Goal: Navigation & Orientation: Find specific page/section

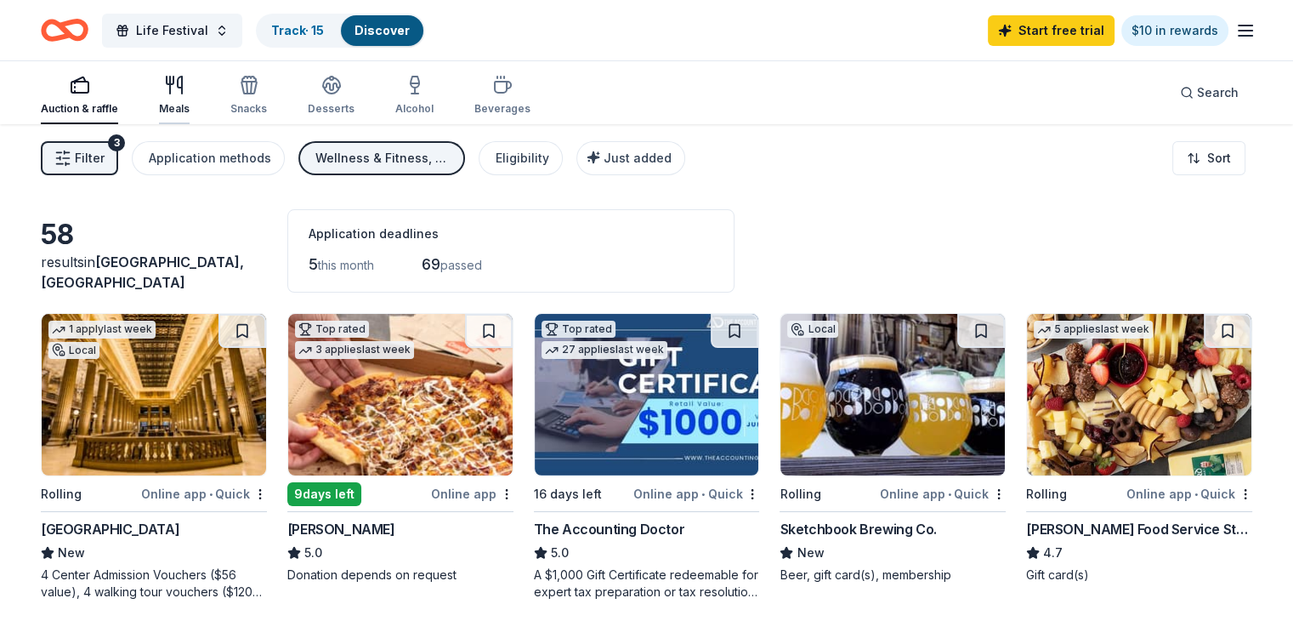
click at [184, 87] on icon "button" at bounding box center [174, 85] width 20 height 20
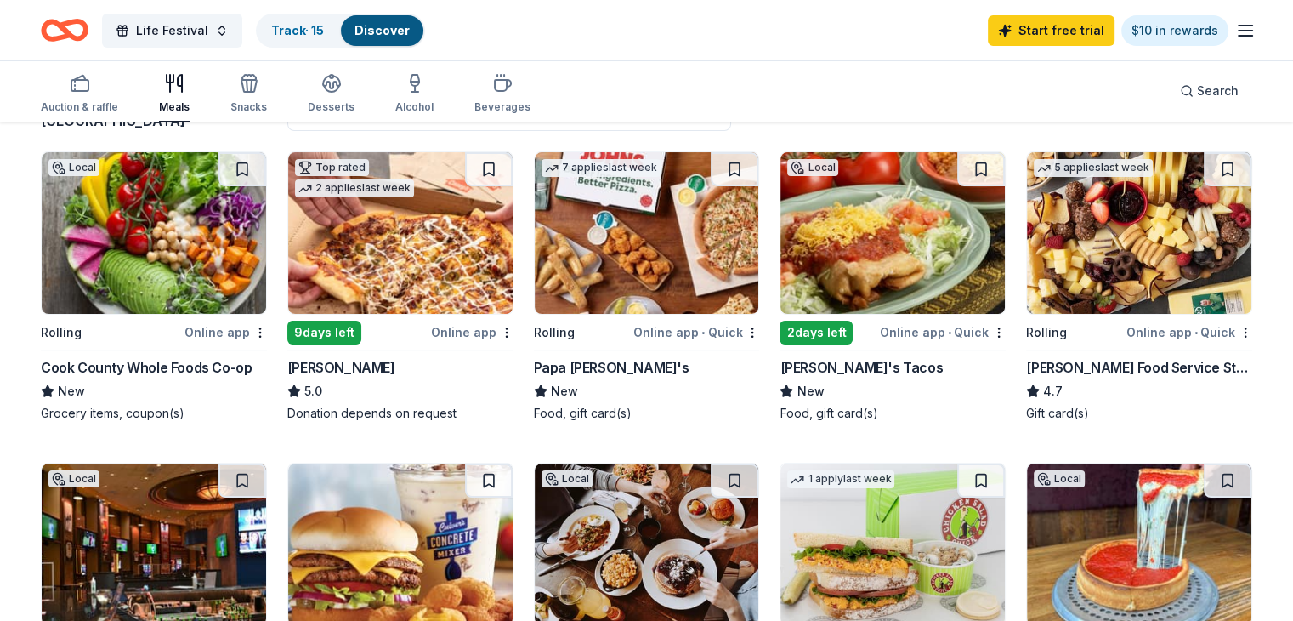
scroll to position [161, 0]
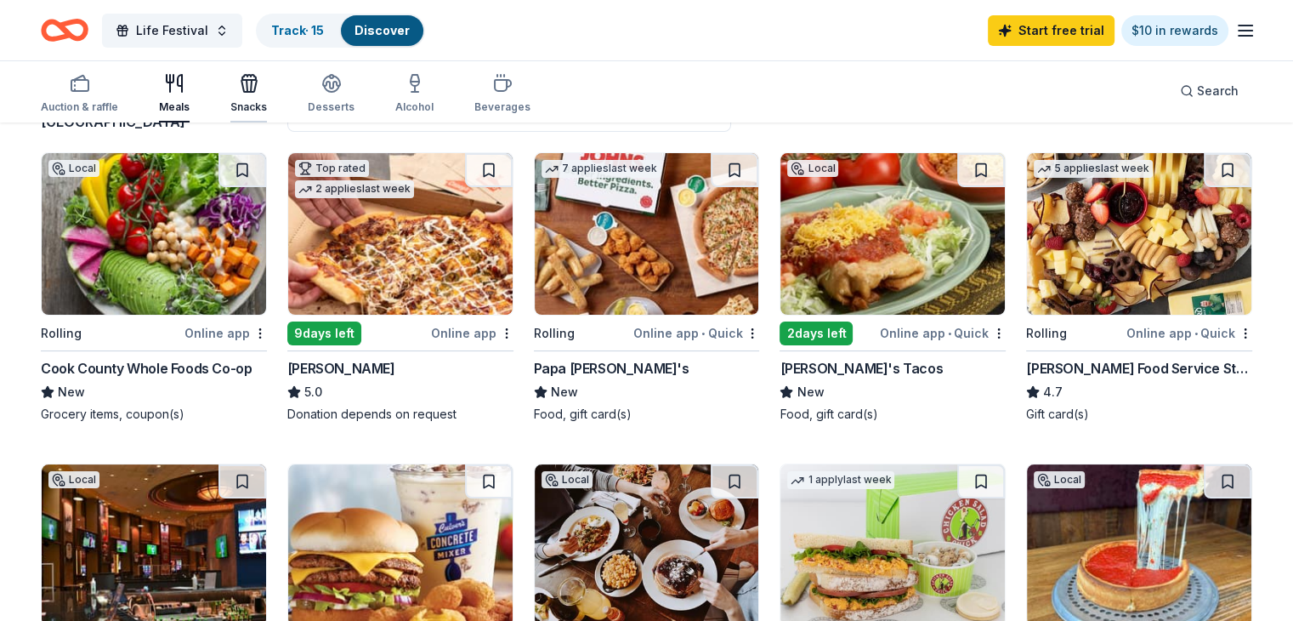
click at [259, 82] on icon "button" at bounding box center [249, 83] width 20 height 20
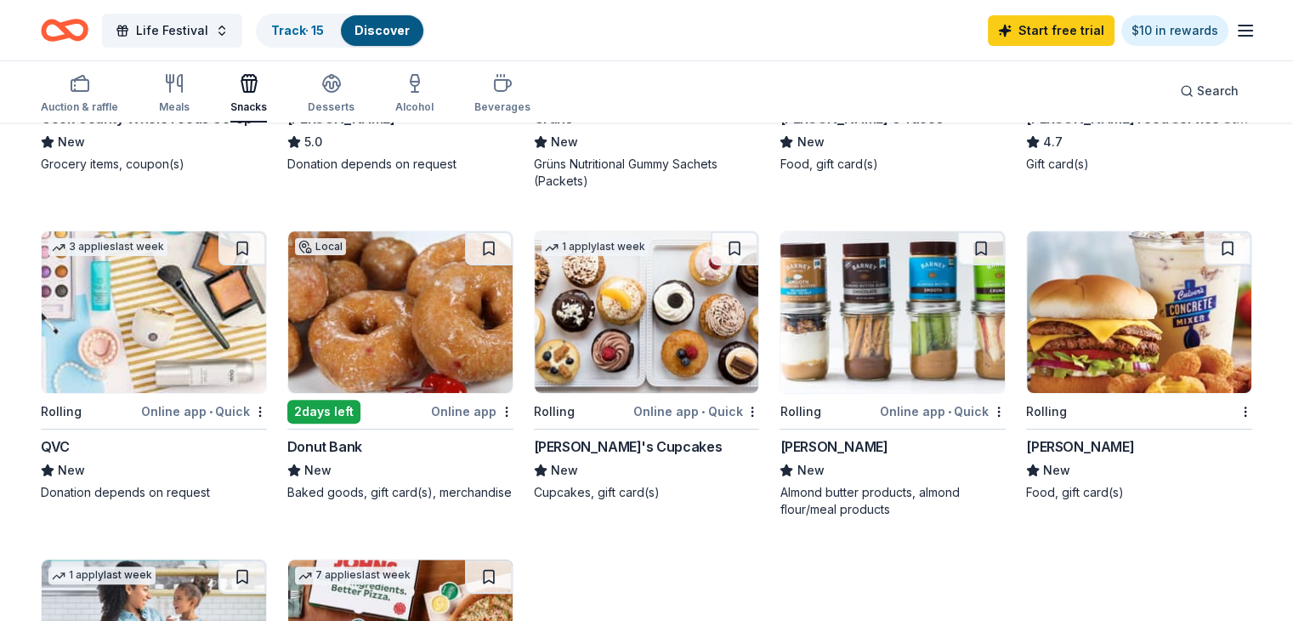
scroll to position [404, 0]
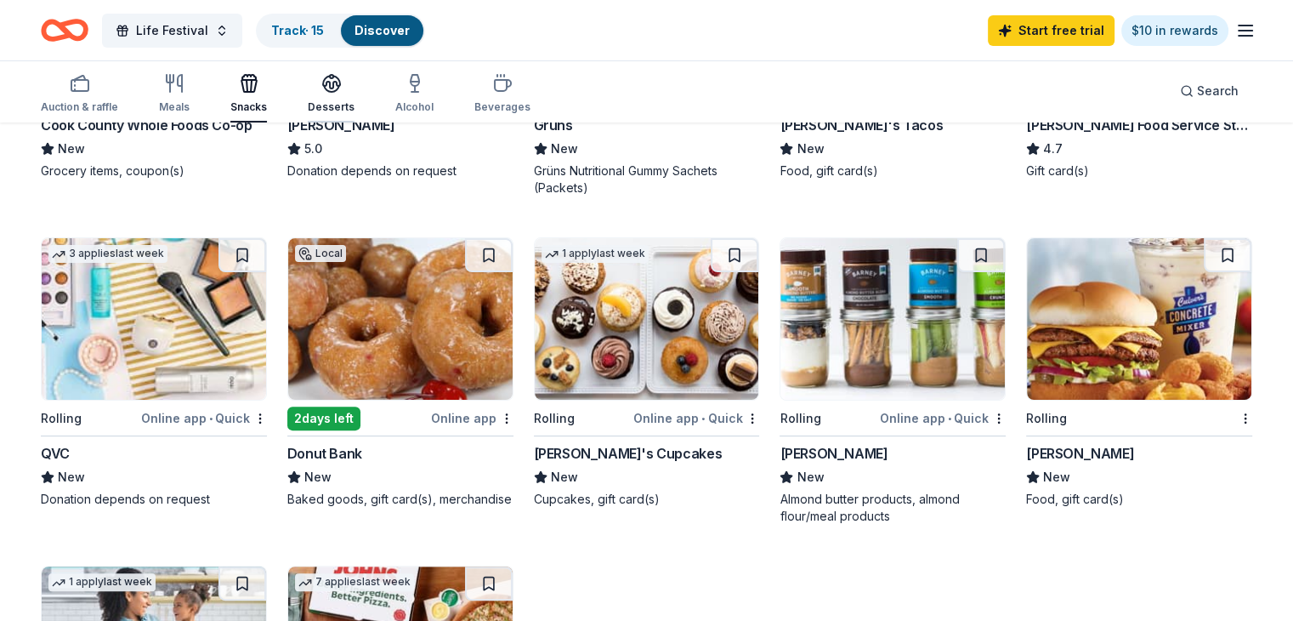
click at [345, 98] on div "Desserts" at bounding box center [331, 93] width 47 height 41
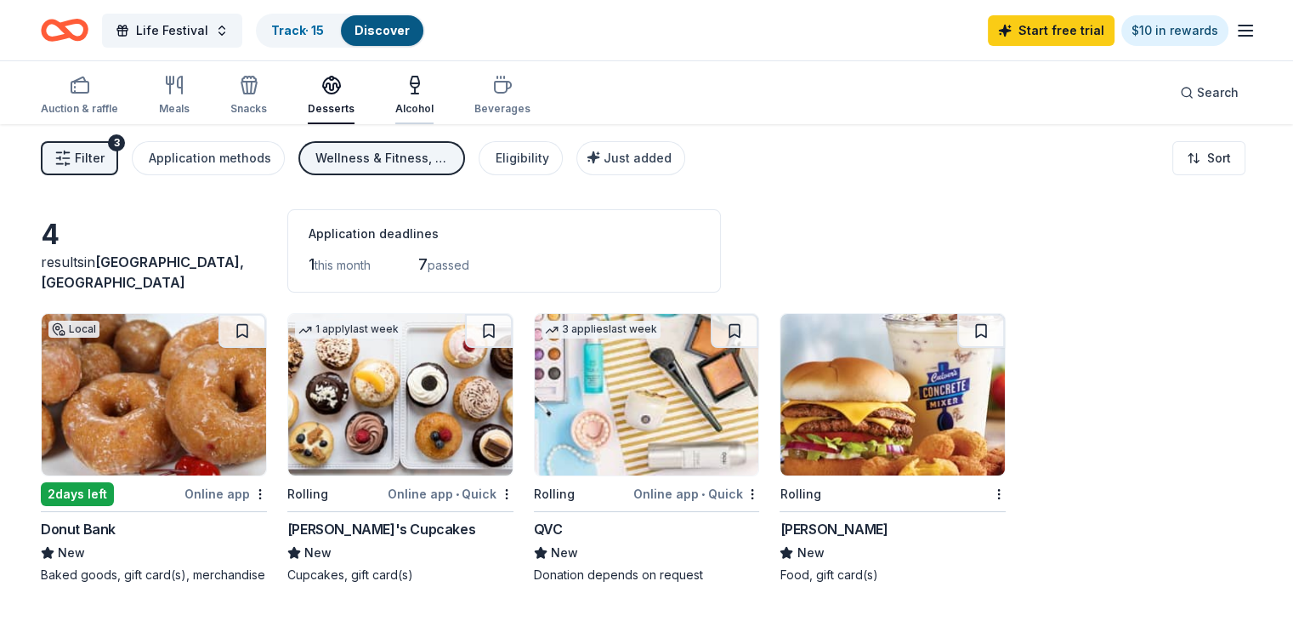
click at [425, 91] on icon "button" at bounding box center [415, 85] width 20 height 20
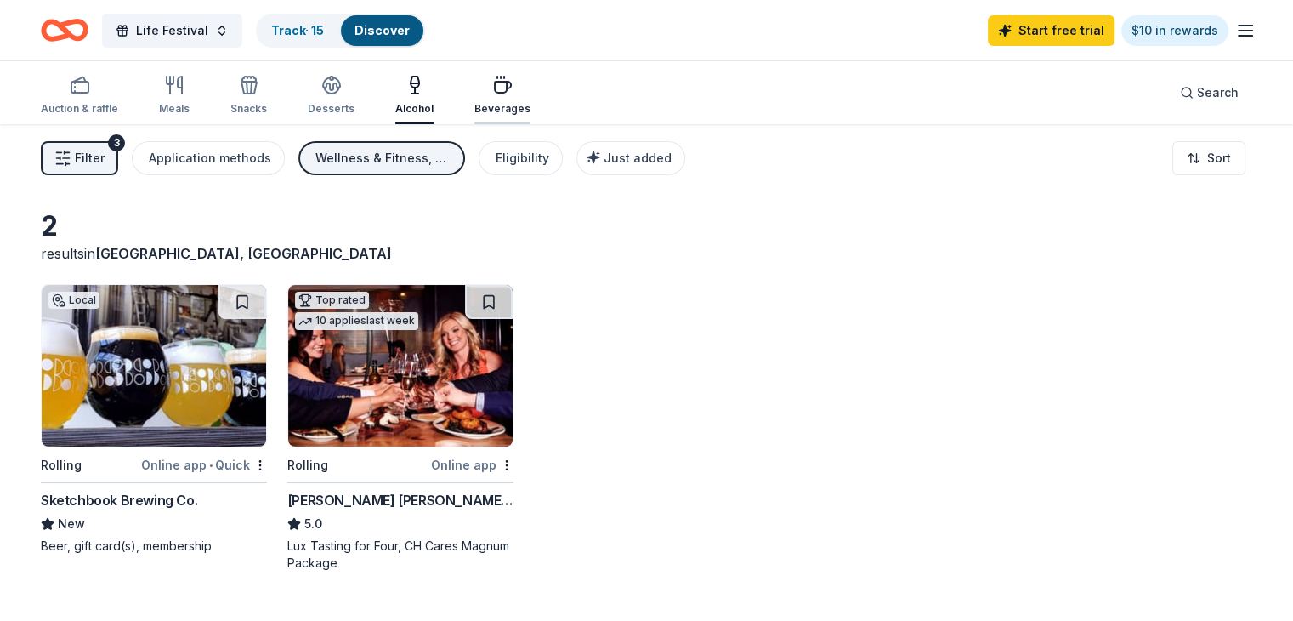
click at [515, 99] on div "Beverages" at bounding box center [502, 95] width 56 height 41
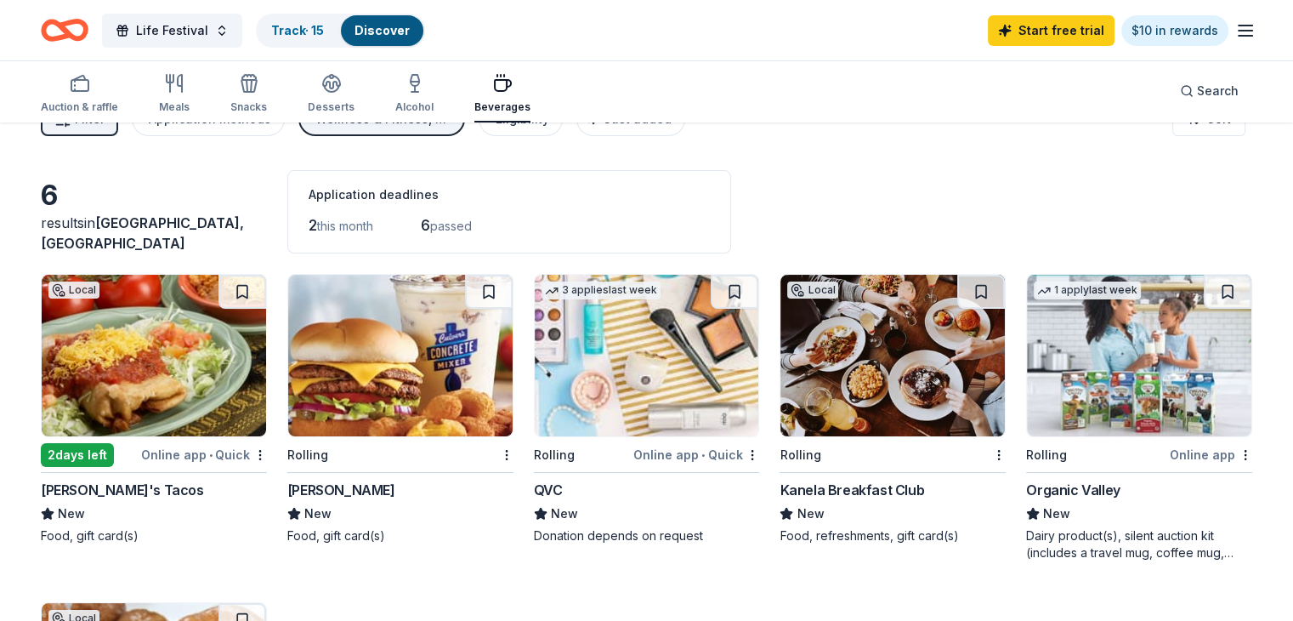
scroll to position [37, 0]
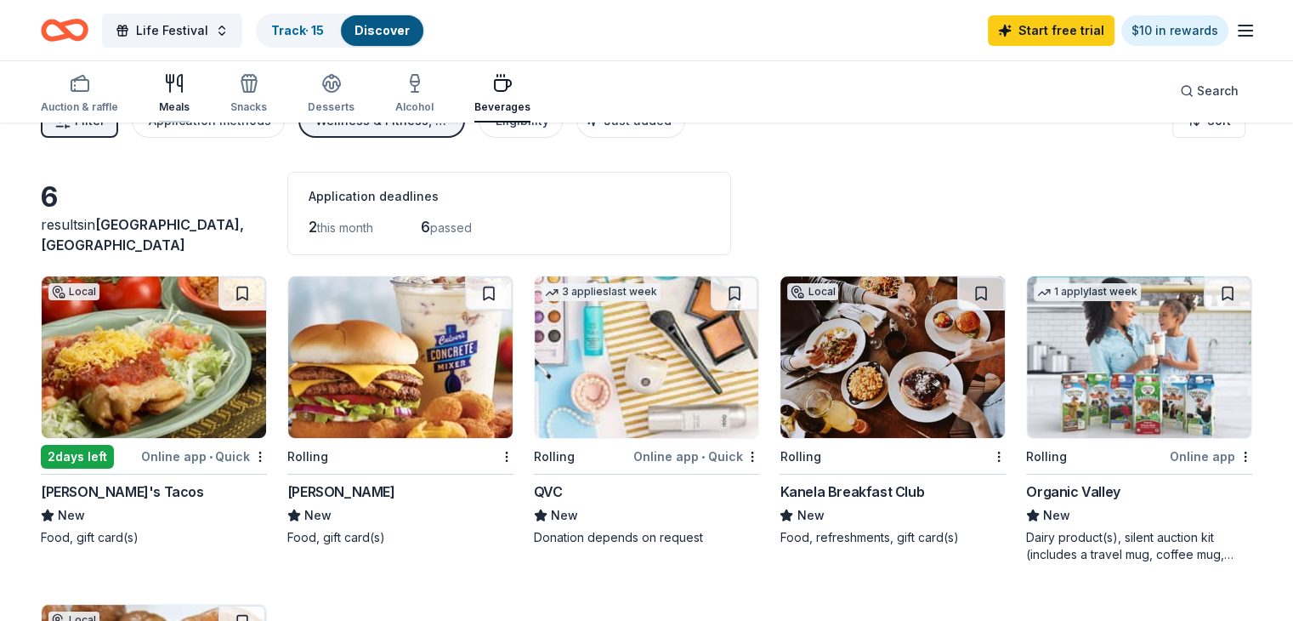
click at [184, 87] on icon "button" at bounding box center [174, 83] width 20 height 20
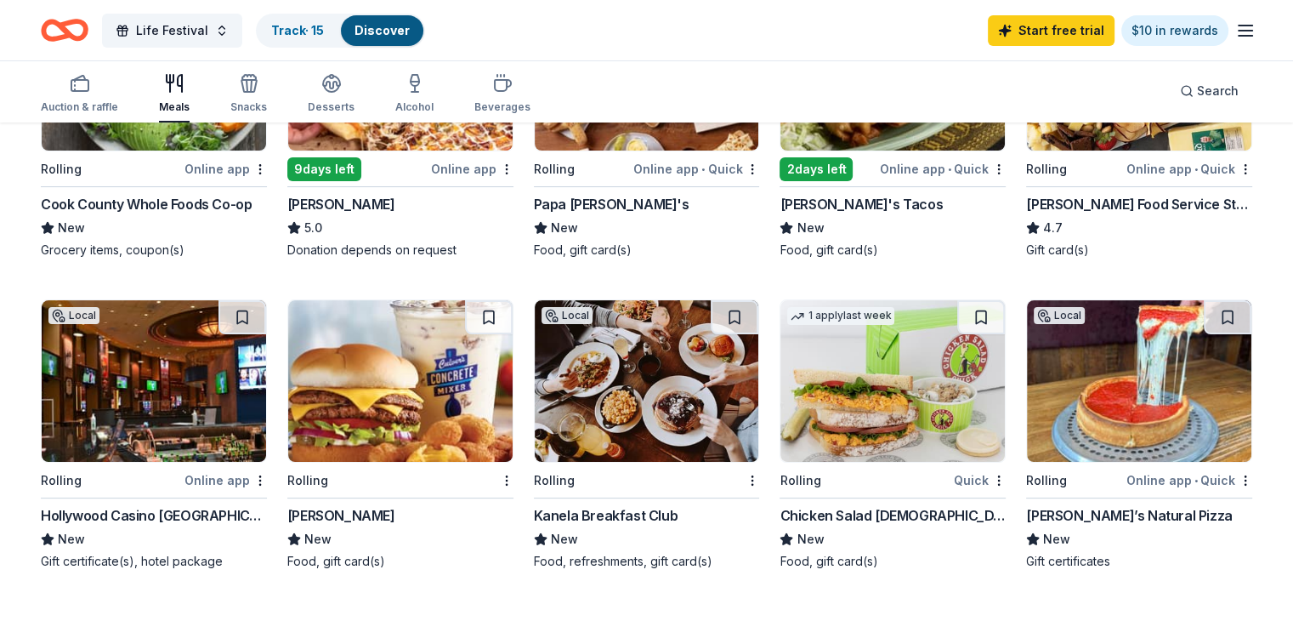
scroll to position [326, 0]
